Goal: Transaction & Acquisition: Purchase product/service

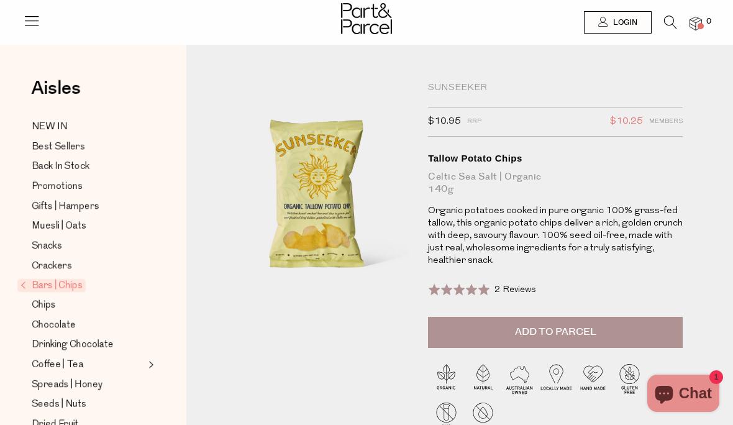
click at [701, 22] on img at bounding box center [695, 24] width 12 height 14
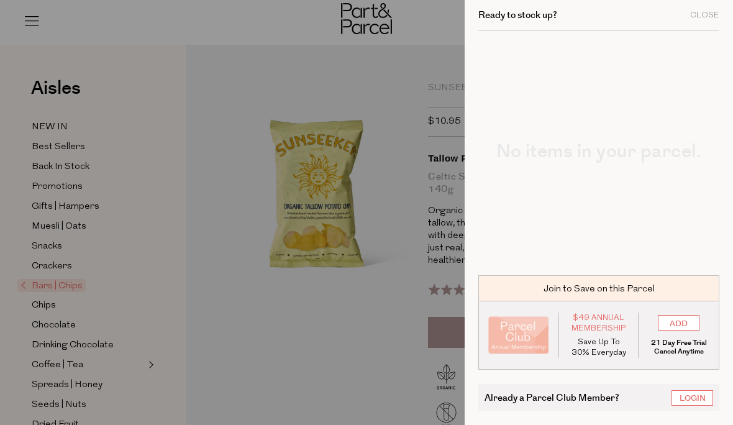
click at [684, 207] on div "No items in your parcel." at bounding box center [598, 146] width 241 height 230
click at [703, 11] on div "Close" at bounding box center [704, 15] width 29 height 8
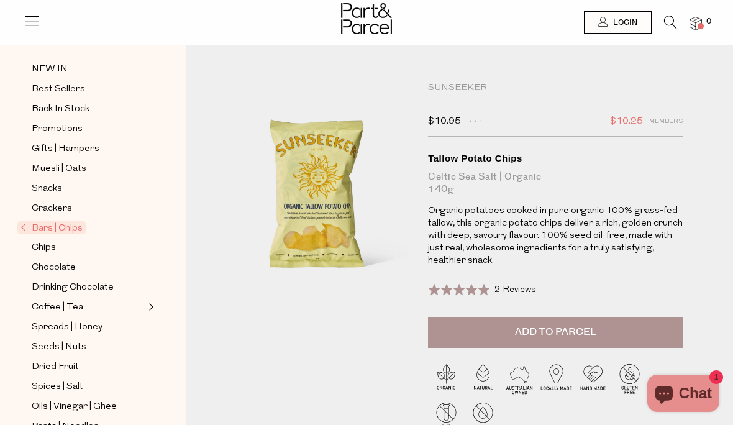
scroll to position [61, 0]
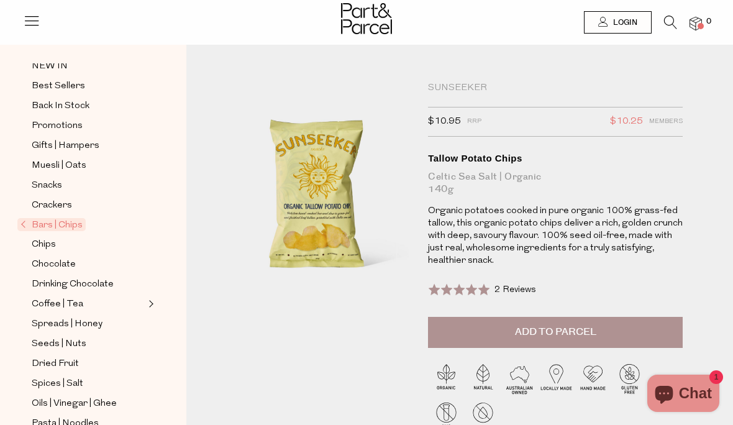
click at [14, 70] on div "Aisles Clear NEW IN Best Sellers Back In Stock Promotions Gifts | Hampers Muesl…" at bounding box center [93, 253] width 186 height 380
click at [16, 85] on div "Aisles Clear NEW IN Best Sellers Back In Stock Promotions Gifts | Hampers Muesl…" at bounding box center [93, 253] width 186 height 380
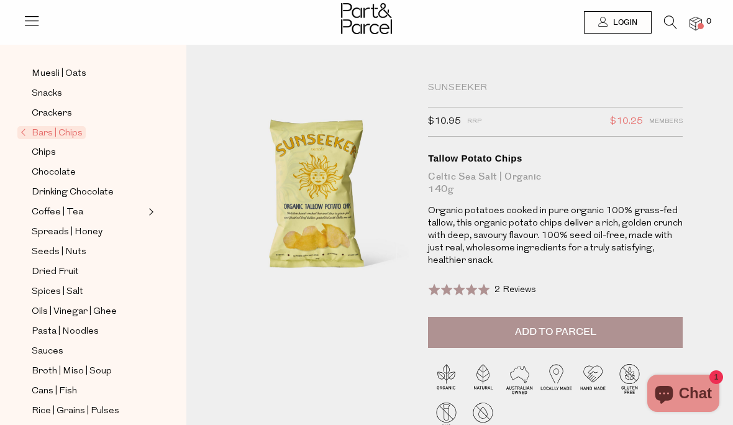
scroll to position [153, 0]
click at [71, 134] on link "Bars | Chips" at bounding box center [82, 132] width 124 height 15
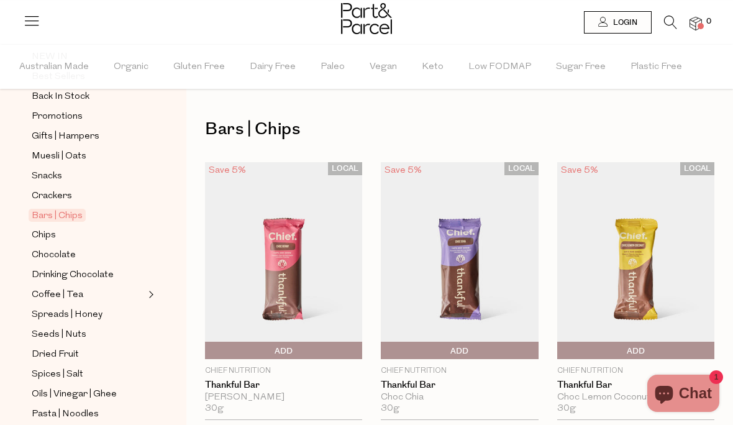
scroll to position [125, 0]
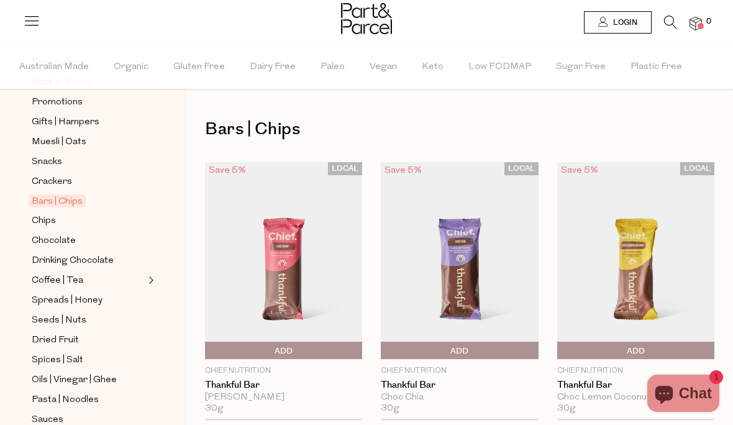
click at [50, 217] on span "Chips" at bounding box center [44, 221] width 24 height 15
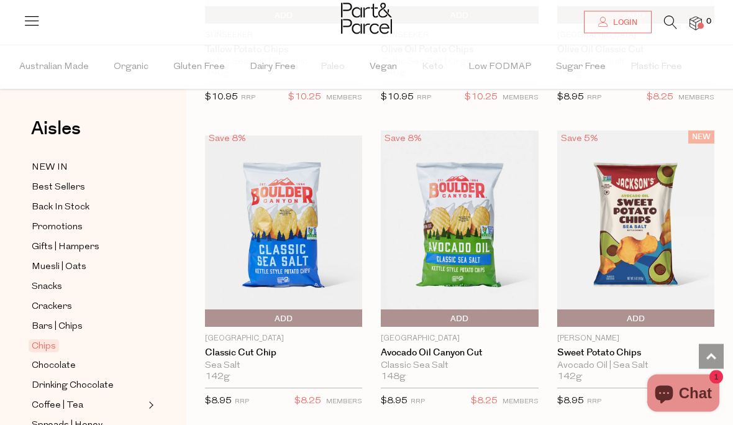
scroll to position [335, 0]
click at [481, 319] on span "Add To Parcel" at bounding box center [459, 318] width 151 height 19
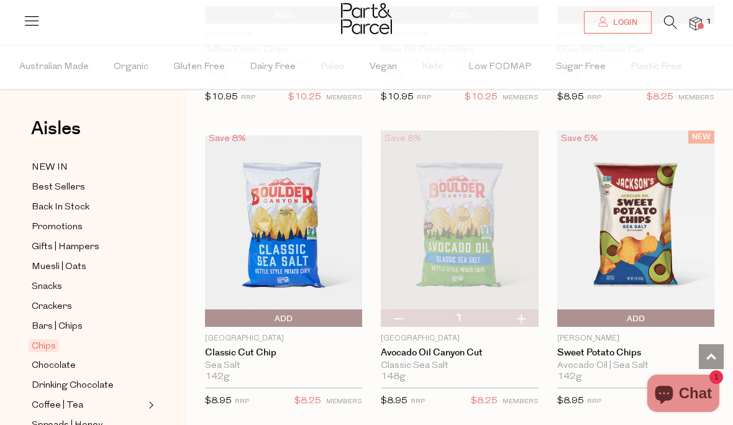
click at [70, 225] on span "Promotions" at bounding box center [57, 227] width 51 height 15
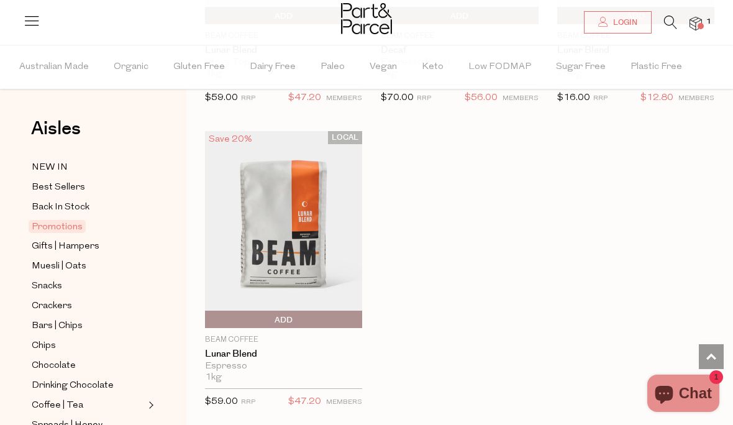
scroll to position [1796, 0]
